Goal: Task Accomplishment & Management: Manage account settings

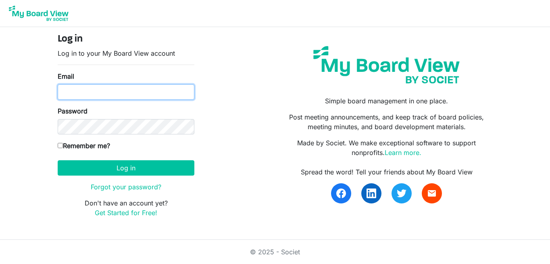
click at [135, 93] on input "Email" at bounding box center [126, 91] width 137 height 15
type input "ELLEN@PARKERPR.CA"
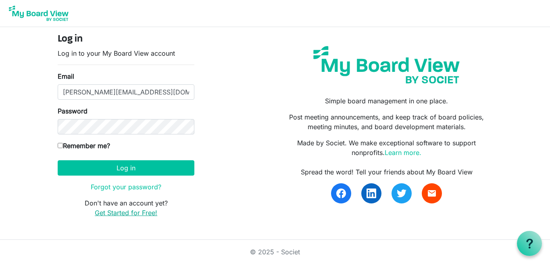
click at [134, 214] on link "Get Started for Free!" at bounding box center [126, 212] width 62 height 8
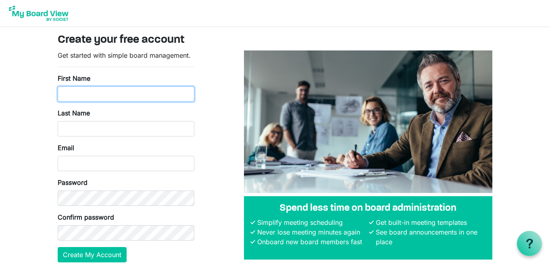
click at [140, 91] on input "First Name" at bounding box center [126, 93] width 137 height 15
type input "[PERSON_NAME]"
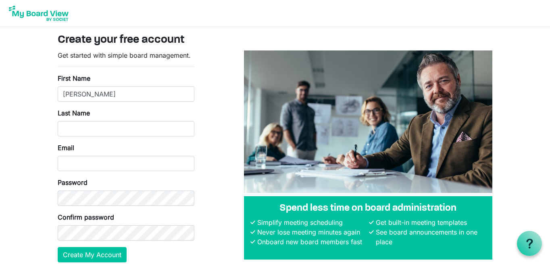
type input "[PERSON_NAME]"
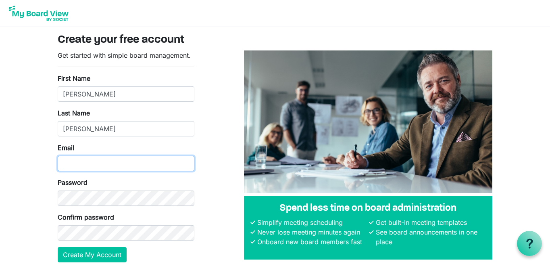
click at [120, 158] on input "Email" at bounding box center [126, 163] width 137 height 15
type input "[PERSON_NAME][EMAIL_ADDRESS][DOMAIN_NAME]"
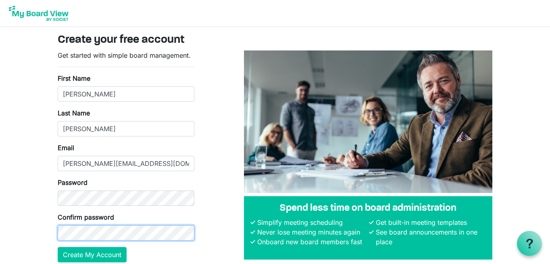
click at [58, 247] on button "Create My Account" at bounding box center [92, 254] width 69 height 15
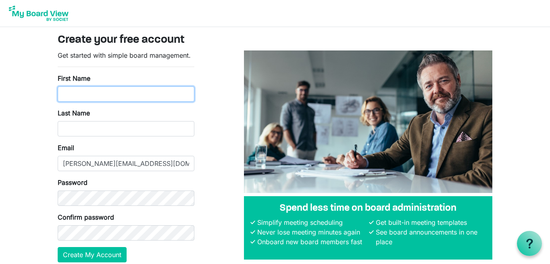
click at [99, 93] on input "First Name" at bounding box center [126, 93] width 137 height 15
type input "[PERSON_NAME]"
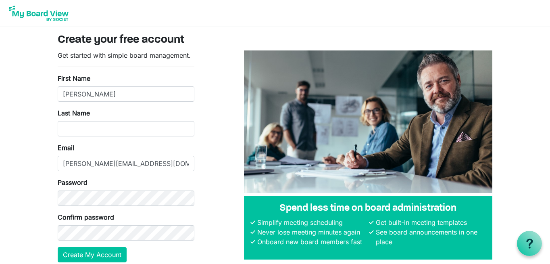
type input "Parker"
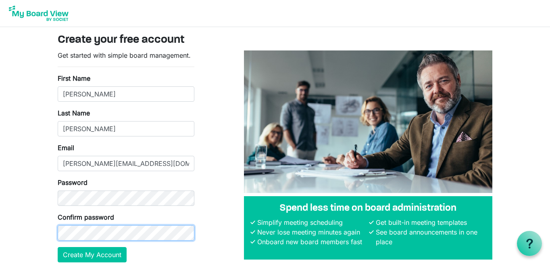
click at [58, 247] on button "Create My Account" at bounding box center [92, 254] width 69 height 15
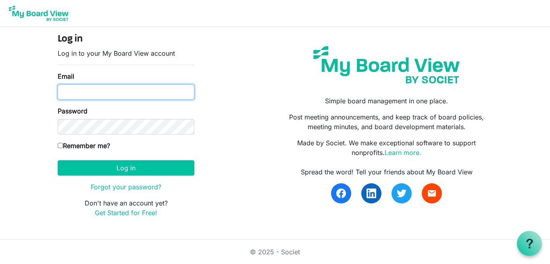
click at [145, 92] on input "Email" at bounding box center [126, 91] width 137 height 15
type input "ELLEN@PARKERPR.CA"
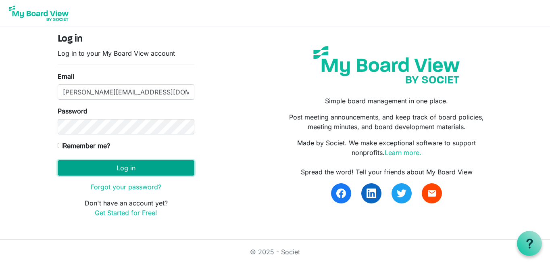
click at [166, 171] on button "Log in" at bounding box center [126, 167] width 137 height 15
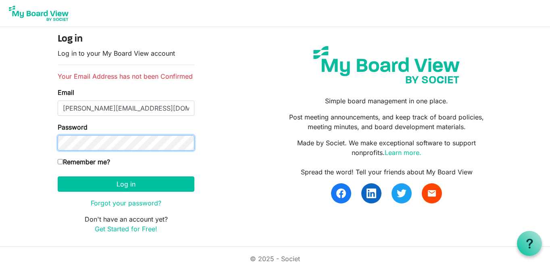
click at [58, 176] on button "Log in" at bounding box center [126, 183] width 137 height 15
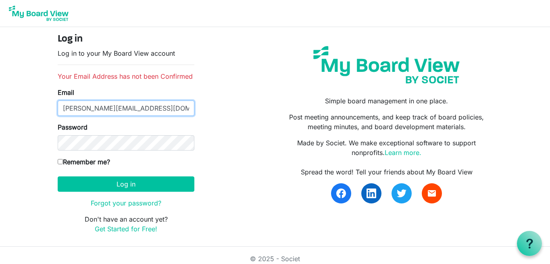
click at [150, 108] on input "[PERSON_NAME][EMAIL_ADDRESS][DOMAIN_NAME]" at bounding box center [126, 107] width 137 height 15
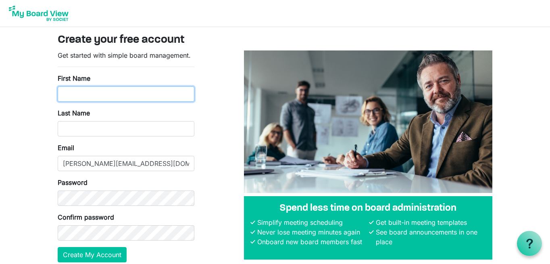
click at [147, 90] on input "First Name" at bounding box center [126, 93] width 137 height 15
type input "[PERSON_NAME]"
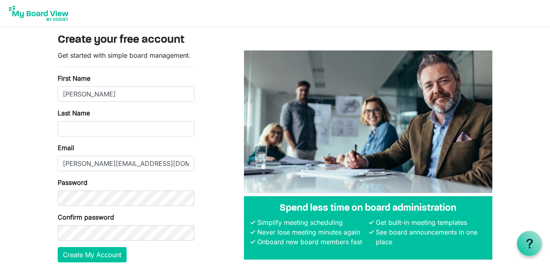
type input "[PERSON_NAME]"
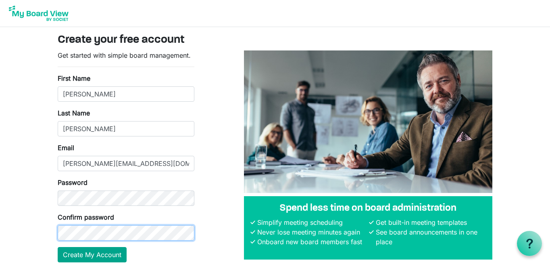
scroll to position [35, 0]
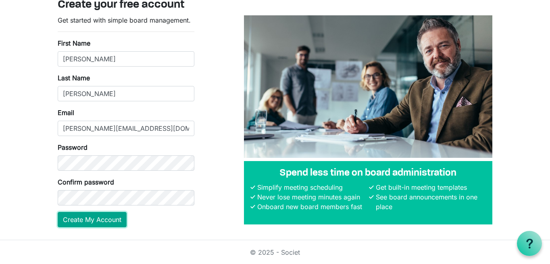
click at [104, 219] on button "Create My Account" at bounding box center [92, 219] width 69 height 15
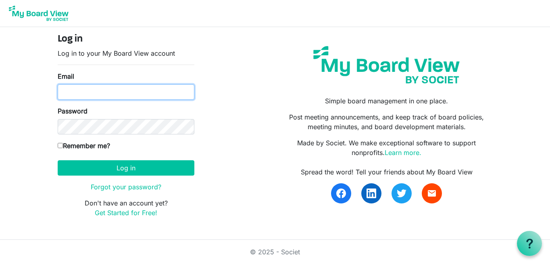
click at [88, 93] on input "Email" at bounding box center [126, 91] width 137 height 15
type input "[PERSON_NAME][EMAIL_ADDRESS][DOMAIN_NAME]"
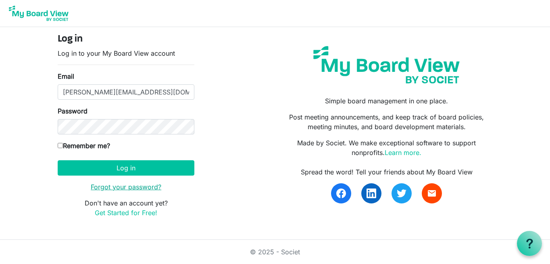
click at [151, 187] on link "Forgot your password?" at bounding box center [126, 187] width 71 height 8
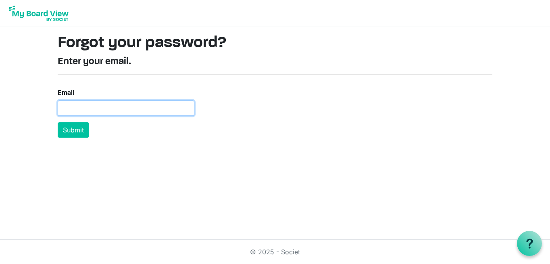
click at [156, 107] on input "Email" at bounding box center [126, 107] width 137 height 15
type input "[PERSON_NAME][EMAIL_ADDRESS][DOMAIN_NAME]"
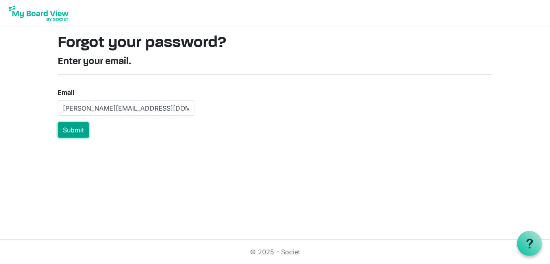
click at [83, 127] on button "Submit" at bounding box center [73, 129] width 31 height 15
